Goal: Navigation & Orientation: Find specific page/section

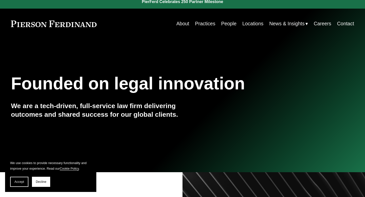
scroll to position [6, 0]
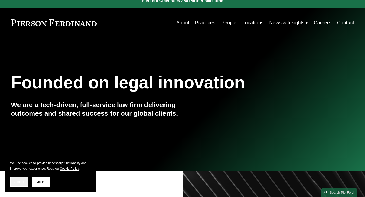
click at [24, 184] on button "Accept" at bounding box center [19, 182] width 18 height 10
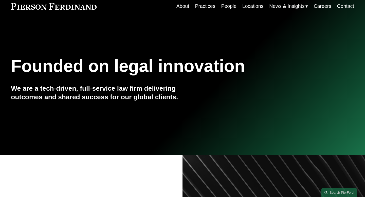
scroll to position [0, 0]
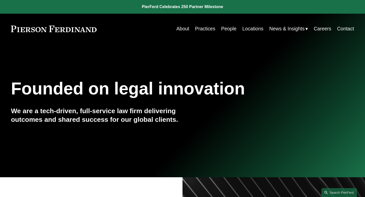
click at [179, 30] on link "About" at bounding box center [182, 29] width 13 height 10
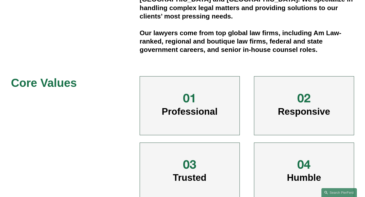
scroll to position [244, 0]
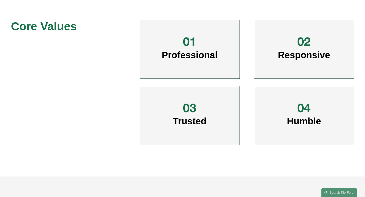
drag, startPoint x: 199, startPoint y: 45, endPoint x: 181, endPoint y: 45, distance: 17.7
click at [181, 45] on div at bounding box center [189, 41] width 43 height 15
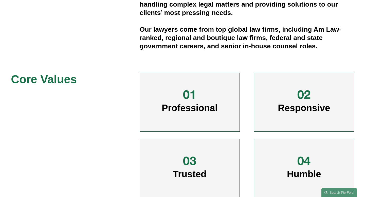
click at [199, 51] on div "Overview Pierson Ferdinand strives to provide excellent legal counsel and repre…" at bounding box center [182, 90] width 365 height 231
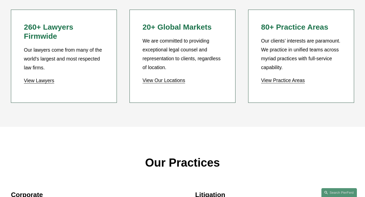
scroll to position [474, 0]
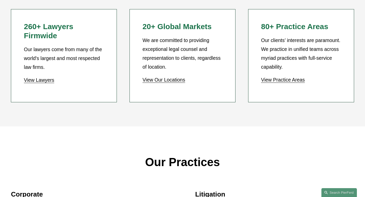
click at [203, 155] on p "Our Practices" at bounding box center [182, 162] width 343 height 21
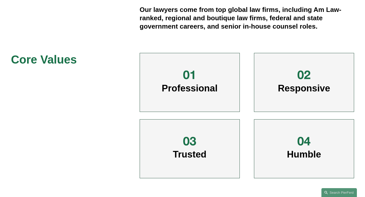
scroll to position [0, 0]
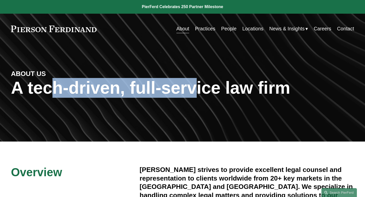
drag, startPoint x: 55, startPoint y: 89, endPoint x: 194, endPoint y: 89, distance: 138.1
click at [194, 89] on h1 "A tech-driven, full-service law firm" at bounding box center [182, 88] width 343 height 20
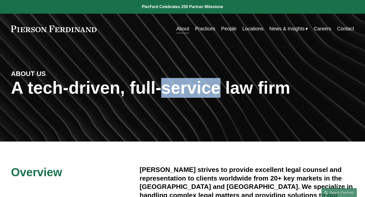
click at [194, 89] on h1 "A tech-driven, full-service law firm" at bounding box center [182, 88] width 343 height 20
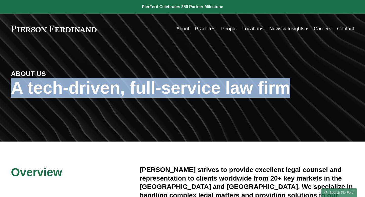
click at [194, 89] on h1 "A tech-driven, full-service law firm" at bounding box center [182, 88] width 343 height 20
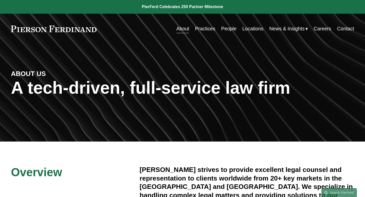
click at [223, 91] on h1 "A tech-driven, full-service law firm" at bounding box center [182, 88] width 343 height 20
click at [226, 27] on link "People" at bounding box center [228, 29] width 15 height 10
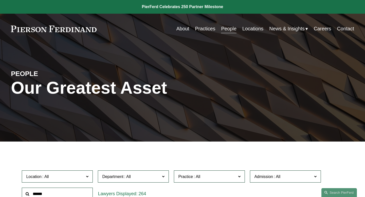
click at [174, 27] on div "About Practices People Locations News & Insights News Insights Blogs Careers Co…" at bounding box center [230, 29] width 248 height 10
click at [66, 28] on link at bounding box center [54, 29] width 86 height 7
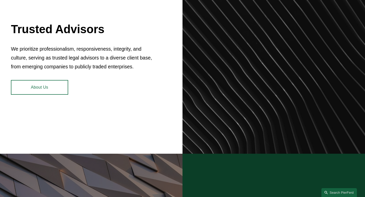
scroll to position [133, 0]
